Goal: Task Accomplishment & Management: Manage account settings

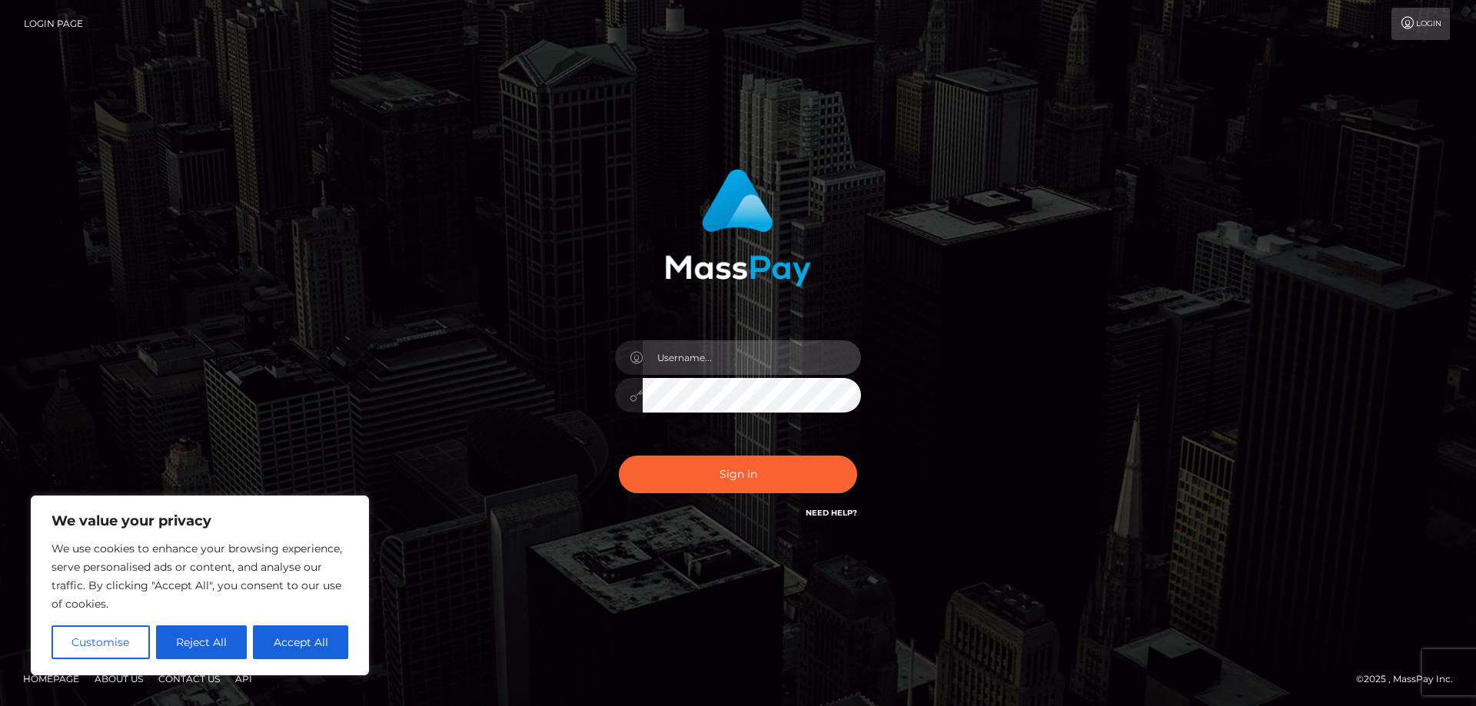
click at [773, 367] on input "text" at bounding box center [752, 358] width 218 height 35
click at [812, 342] on input "[EMAIL_ADDRESS][DOMAIN_NAME]" at bounding box center [752, 358] width 218 height 35
click at [812, 342] on input "[EMAIL_ADDRESS]" at bounding box center [752, 358] width 218 height 35
type input "[EMAIL_ADDRESS][DOMAIN_NAME]"
click at [619, 456] on button "Sign in" at bounding box center [738, 475] width 238 height 38
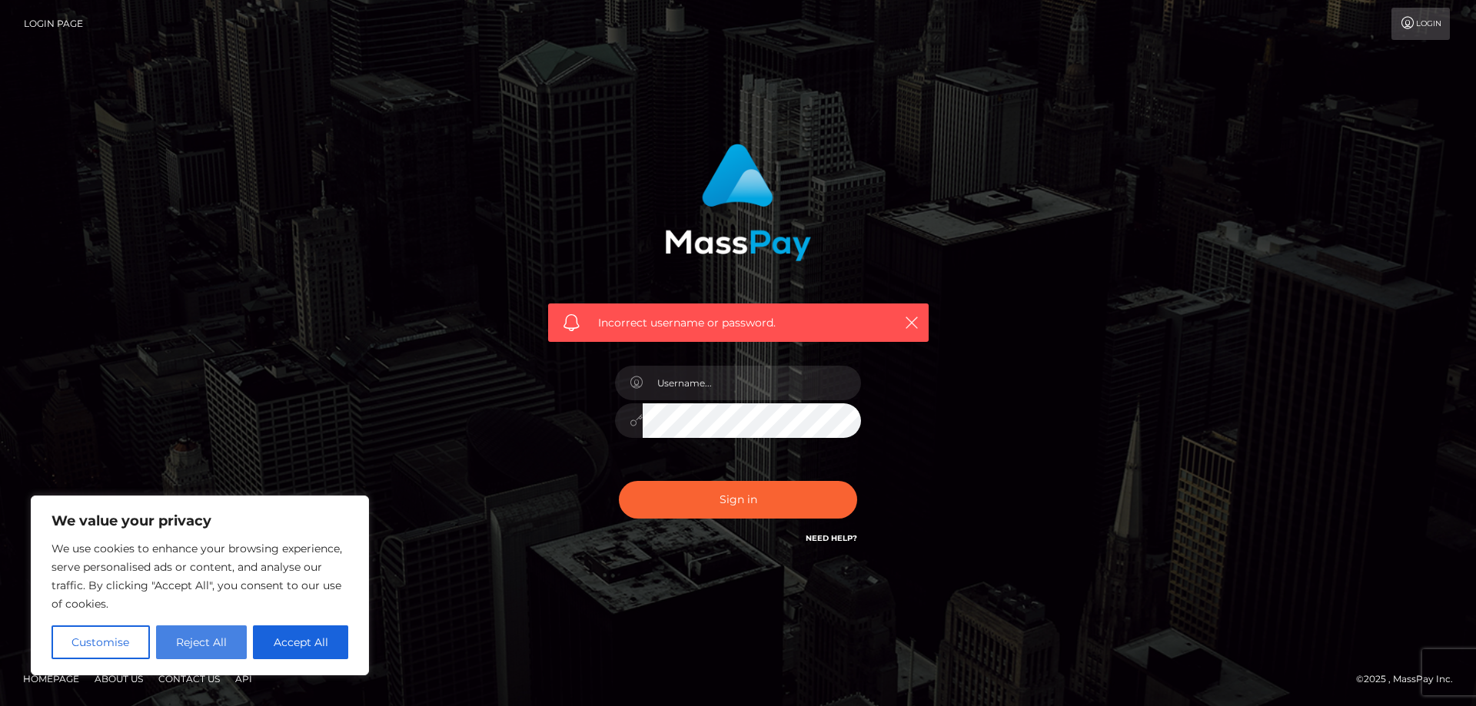
click at [214, 641] on button "Reject All" at bounding box center [201, 643] width 91 height 34
